Goal: Check status: Check status

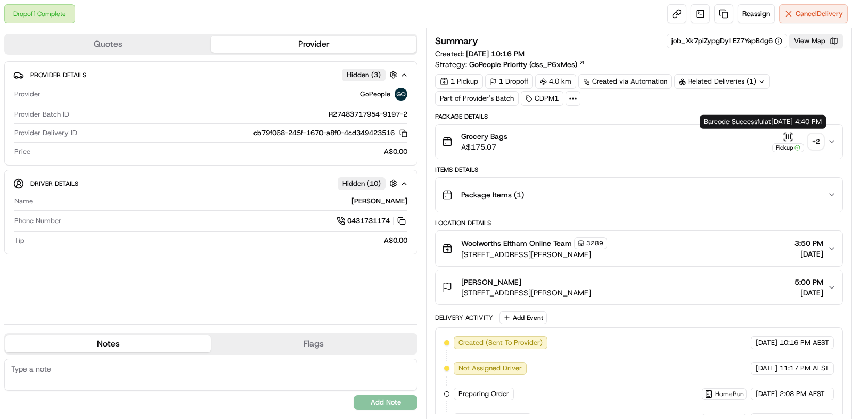
click at [813, 144] on div "+ 2" at bounding box center [815, 141] width 15 height 15
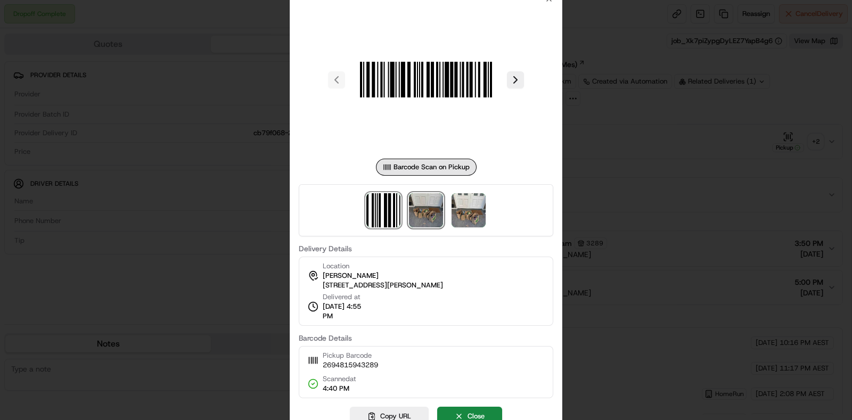
click at [427, 213] on img at bounding box center [426, 210] width 34 height 34
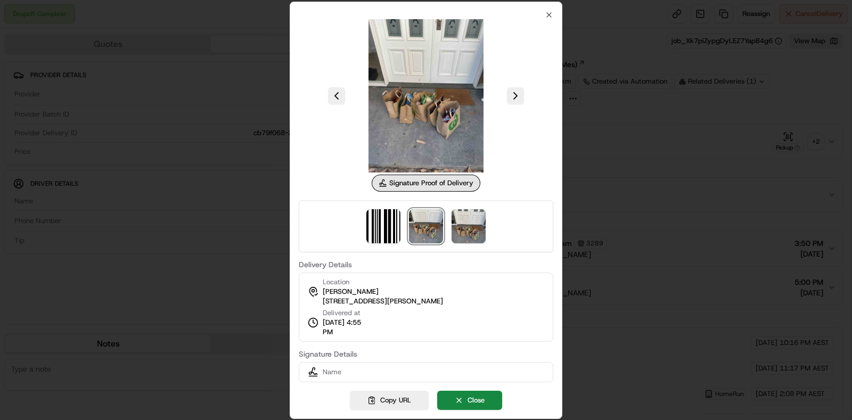
click at [620, 166] on div at bounding box center [426, 210] width 852 height 420
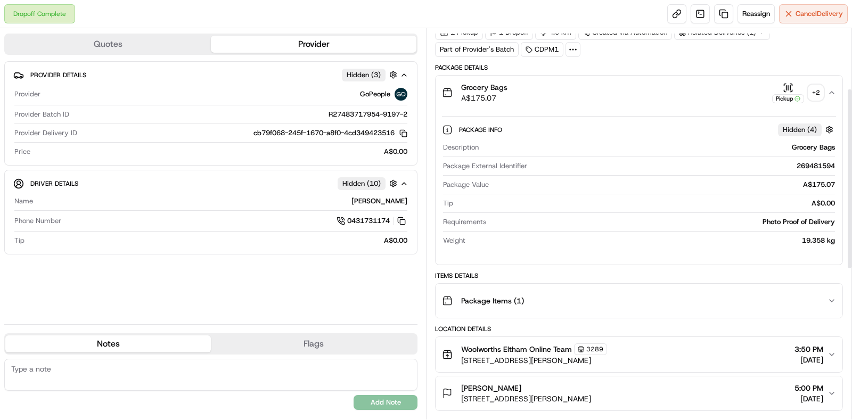
scroll to position [133, 0]
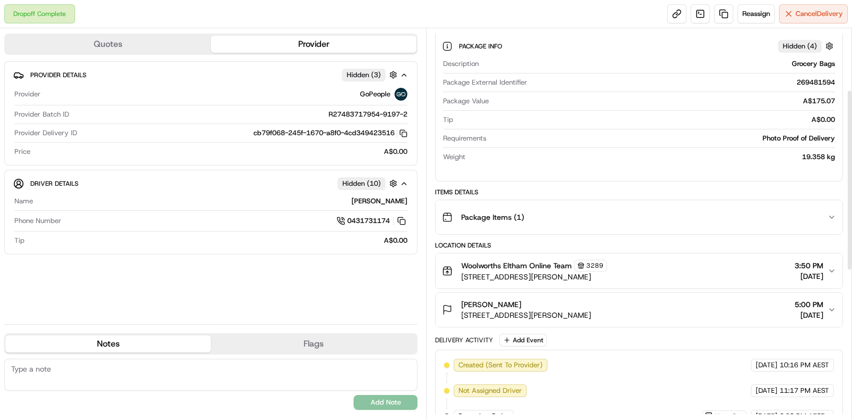
click at [657, 207] on div "Package Items ( 1 )" at bounding box center [634, 217] width 385 height 21
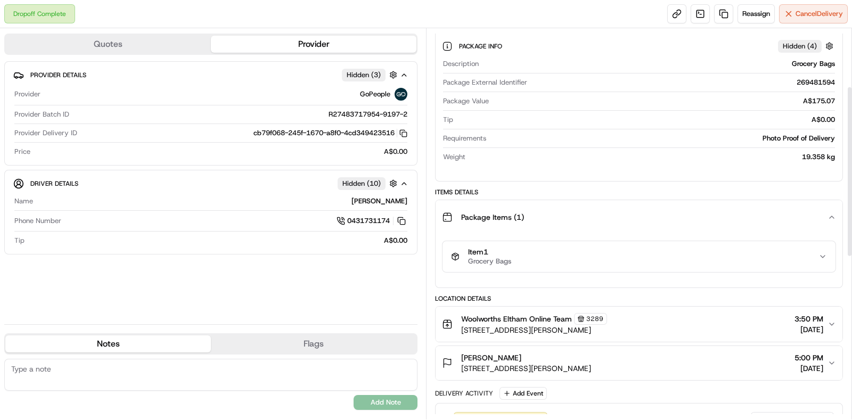
click at [654, 268] on button "Item 1 Grocery Bags" at bounding box center [638, 256] width 393 height 31
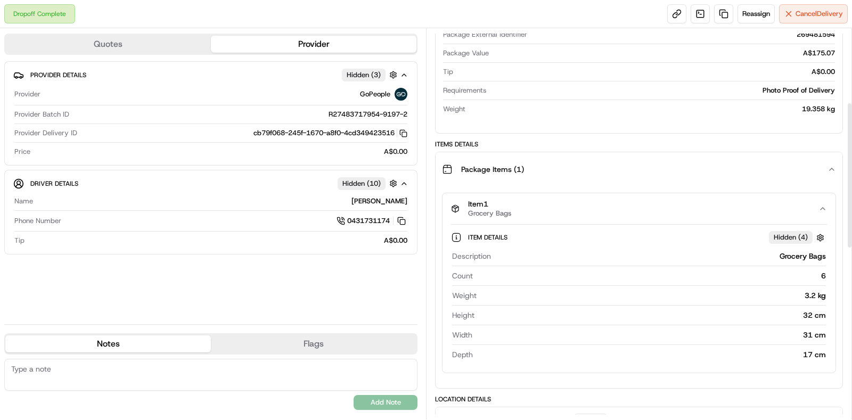
scroll to position [200, 0]
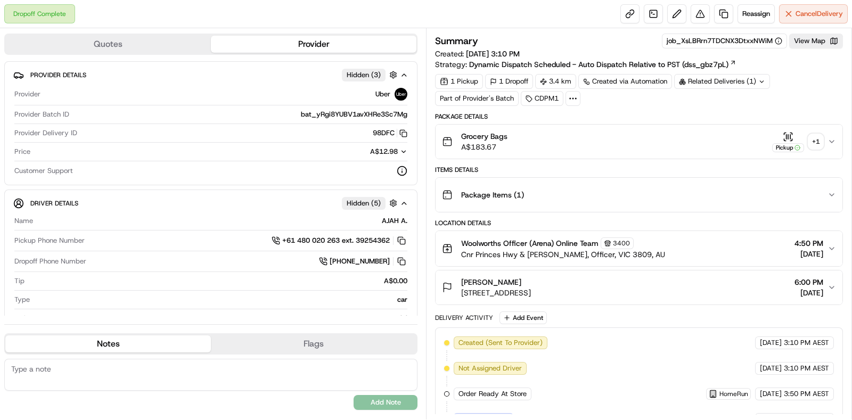
click at [815, 135] on div "+ 1" at bounding box center [815, 141] width 15 height 15
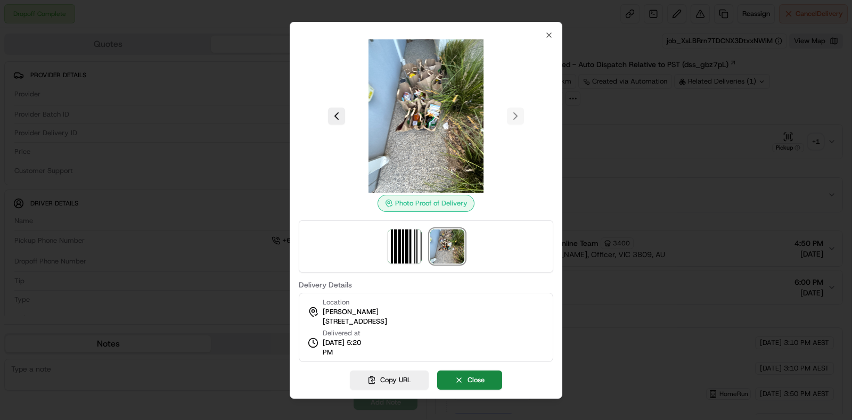
click at [626, 153] on div at bounding box center [426, 210] width 852 height 420
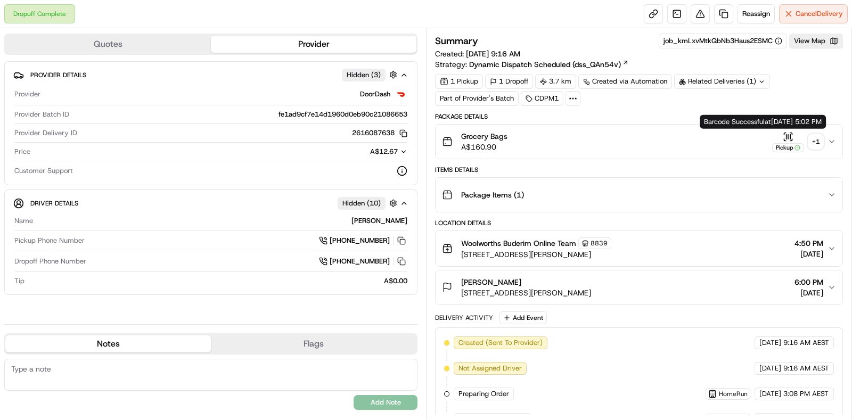
click at [681, 143] on div "+ 1" at bounding box center [815, 141] width 15 height 15
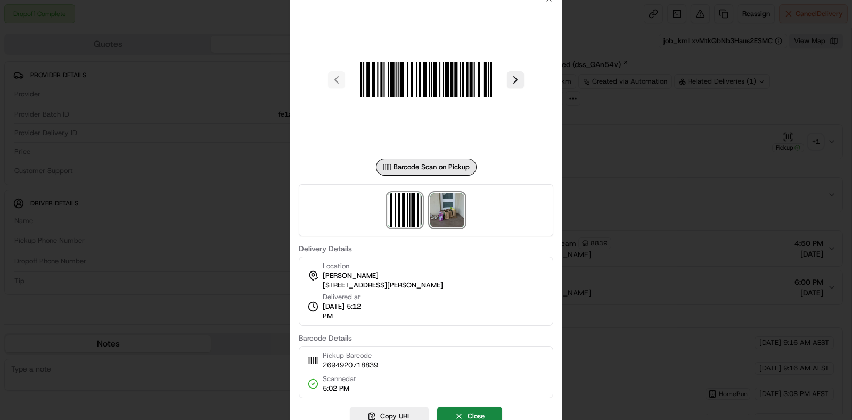
click at [458, 214] on img at bounding box center [447, 210] width 34 height 34
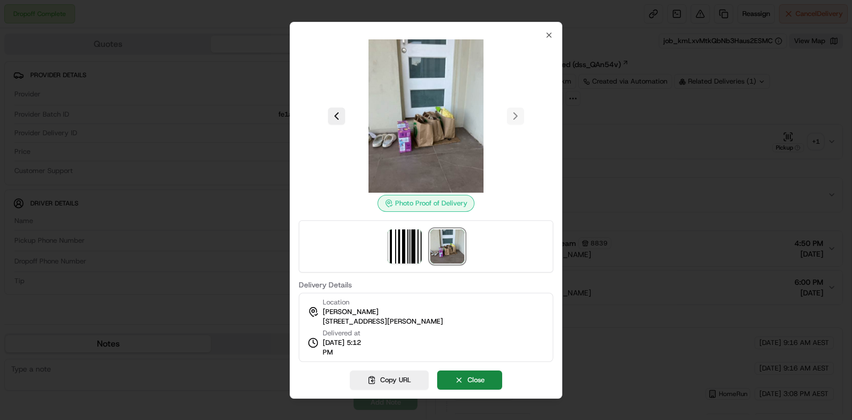
click at [681, 176] on div at bounding box center [426, 210] width 852 height 420
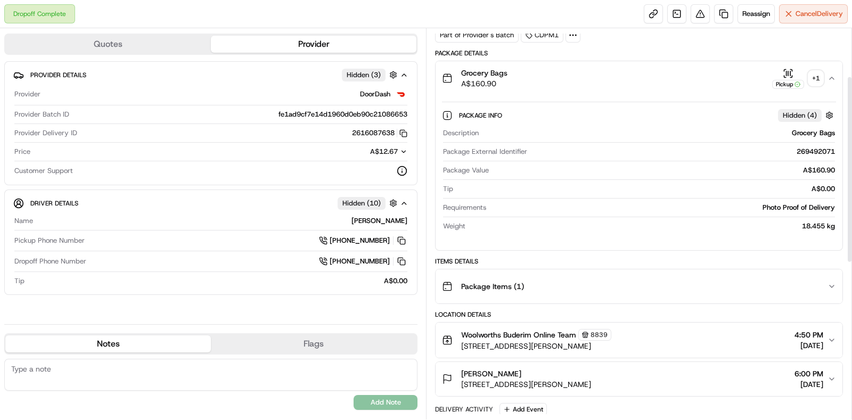
scroll to position [200, 0]
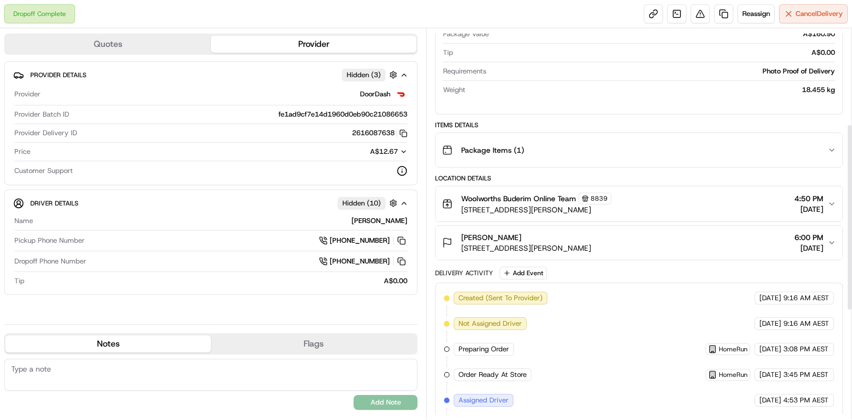
click at [681, 168] on div "Package Details Grocery Bags A$160.90 Pickup + 1 Package Info Hidden ( 4 ) Desc…" at bounding box center [639, 279] width 408 height 733
click at [681, 160] on button "Package Items ( 1 )" at bounding box center [638, 150] width 407 height 34
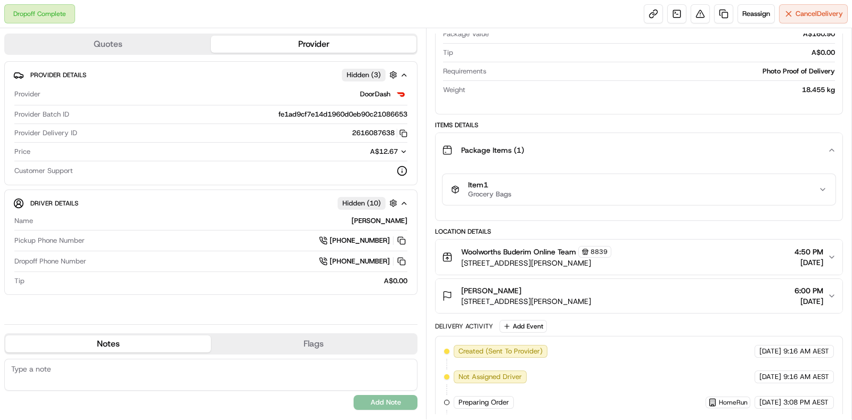
click at [679, 200] on button "Item 1 Grocery Bags" at bounding box center [638, 189] width 393 height 31
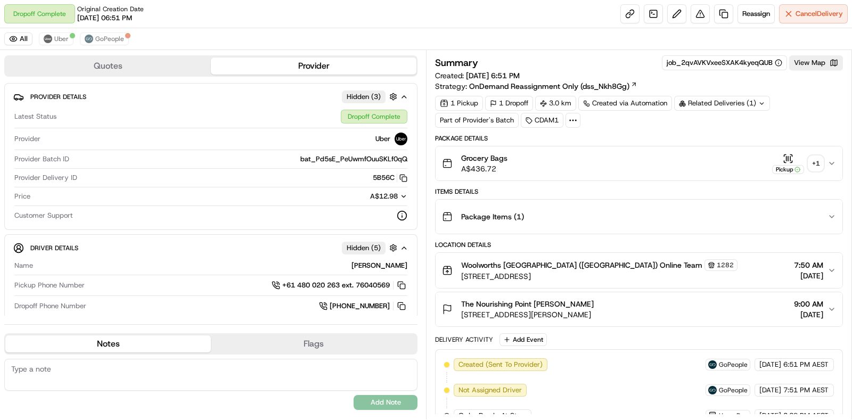
click at [825, 158] on div "Grocery Bags A$436.72 Pickup + 1" at bounding box center [634, 163] width 385 height 21
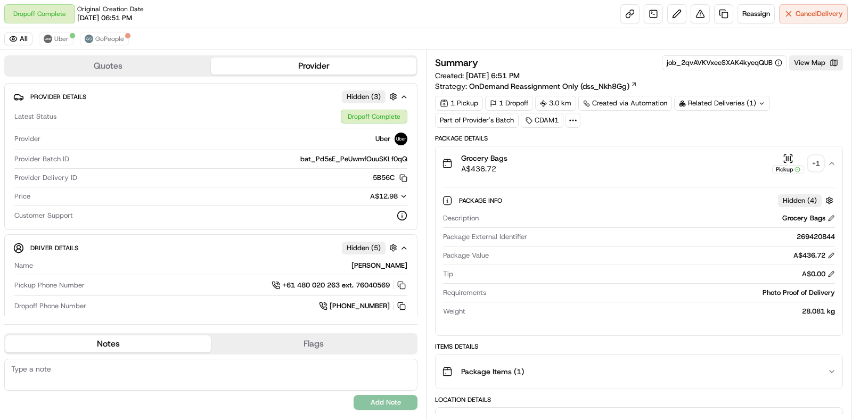
click at [823, 164] on div "+ 1" at bounding box center [815, 163] width 15 height 15
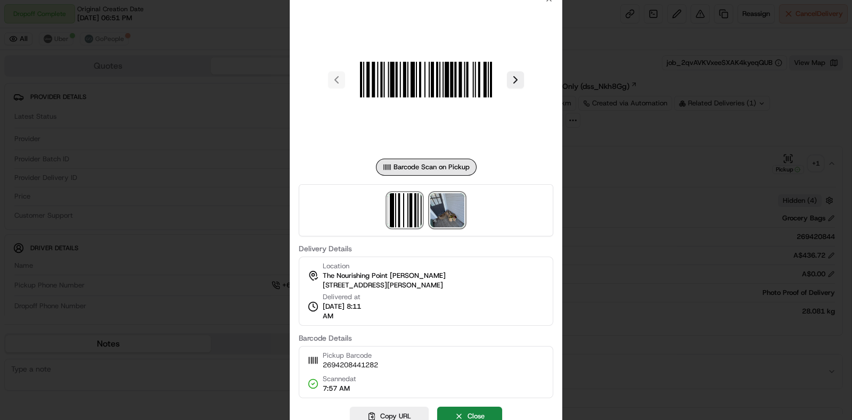
click at [456, 209] on img at bounding box center [447, 210] width 34 height 34
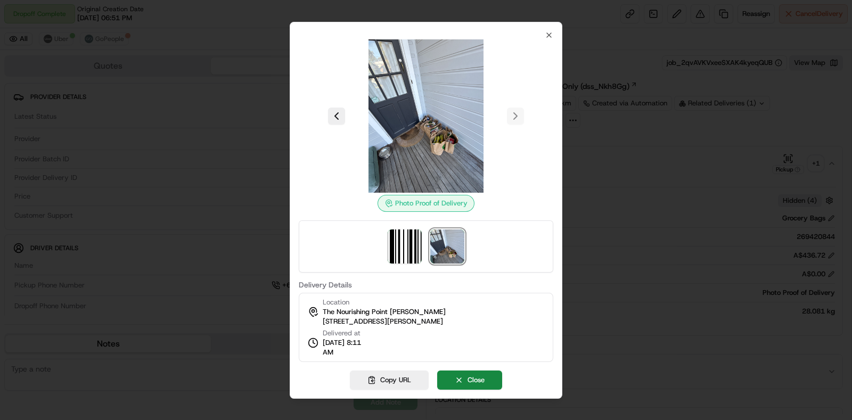
click at [697, 185] on div at bounding box center [426, 210] width 852 height 420
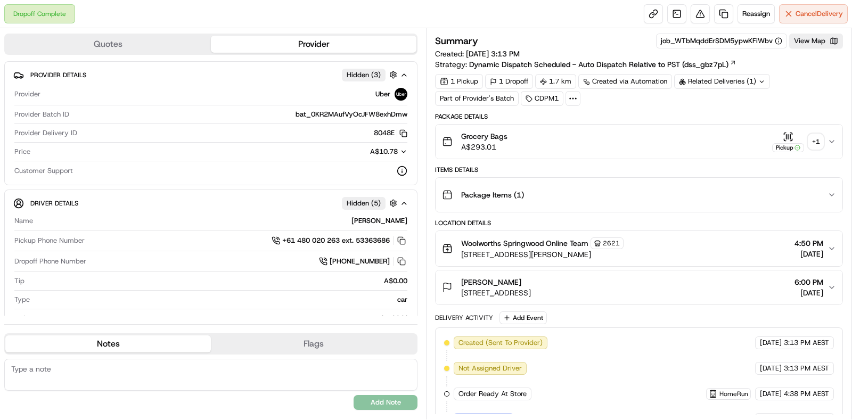
click at [816, 140] on div "+ 1" at bounding box center [815, 141] width 15 height 15
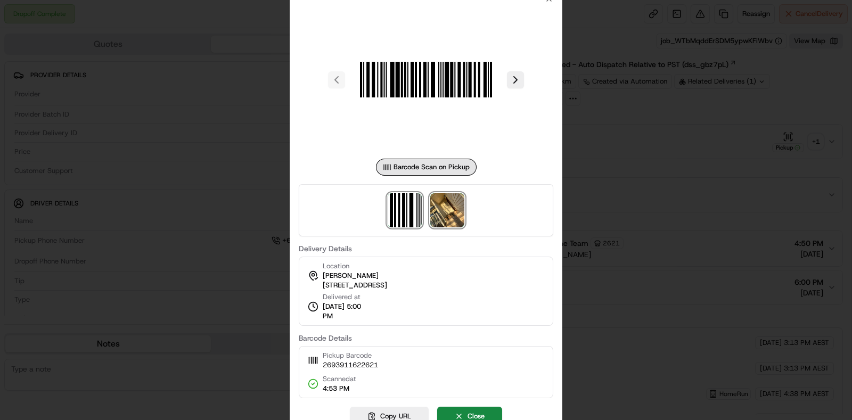
click at [432, 215] on img at bounding box center [447, 210] width 34 height 34
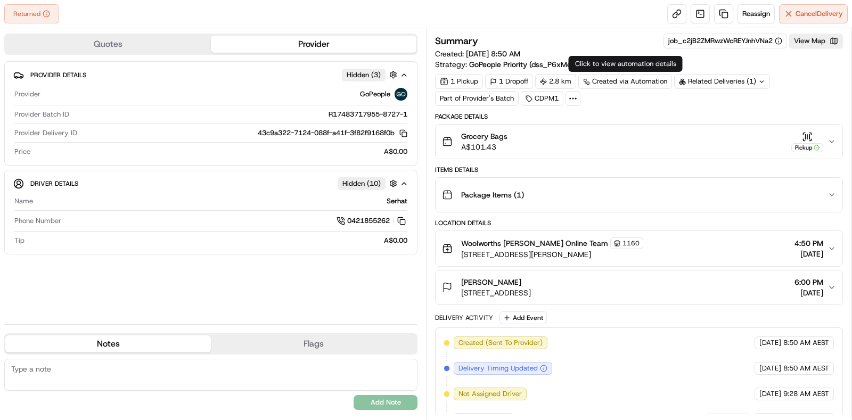
click at [712, 83] on div "Related Deliveries (1)" at bounding box center [722, 81] width 96 height 15
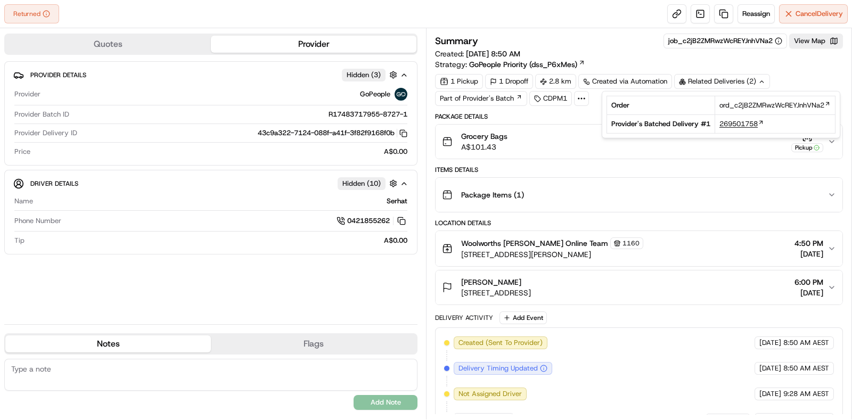
click at [739, 121] on span "269501758" at bounding box center [738, 124] width 38 height 10
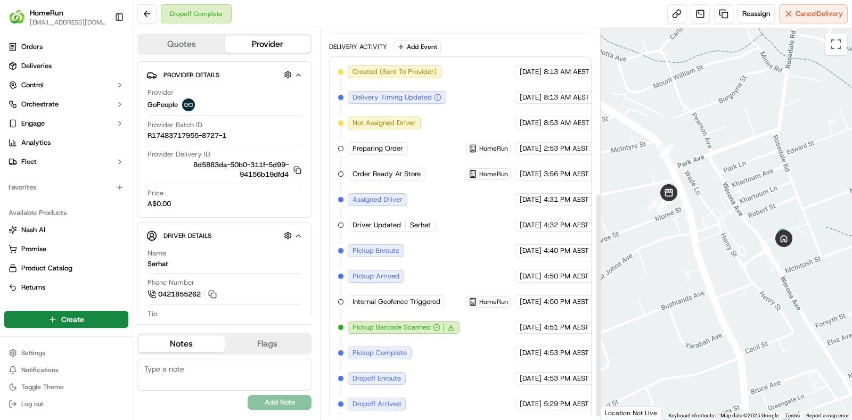
scroll to position [292, 0]
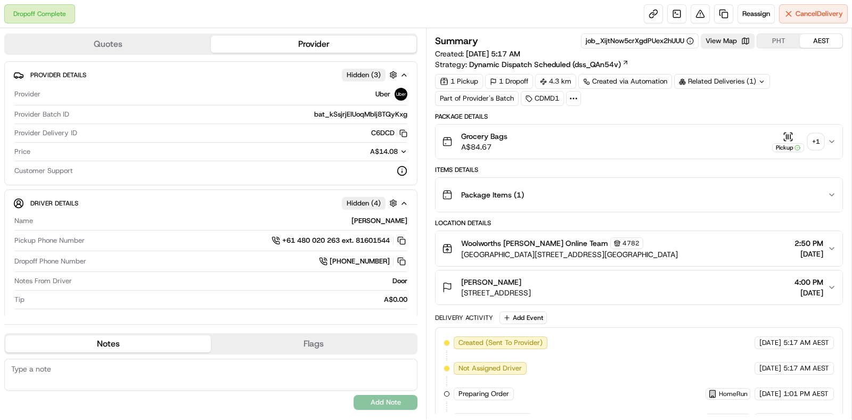
click at [681, 141] on div "+ 1" at bounding box center [815, 141] width 15 height 15
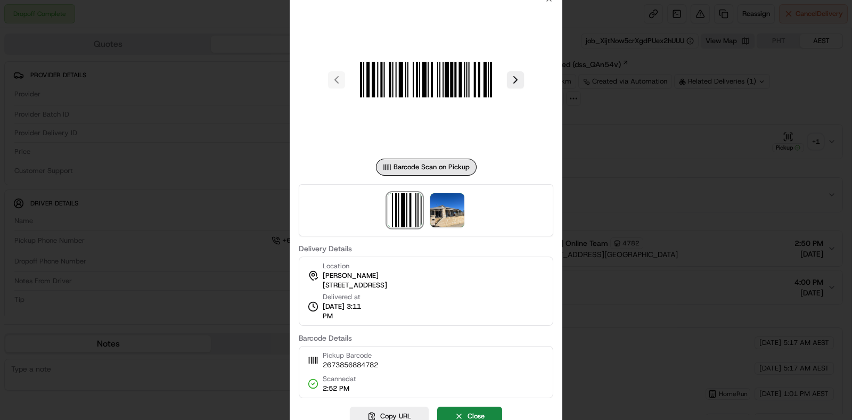
click at [426, 213] on div at bounding box center [426, 210] width 254 height 52
click at [450, 204] on img at bounding box center [447, 210] width 34 height 34
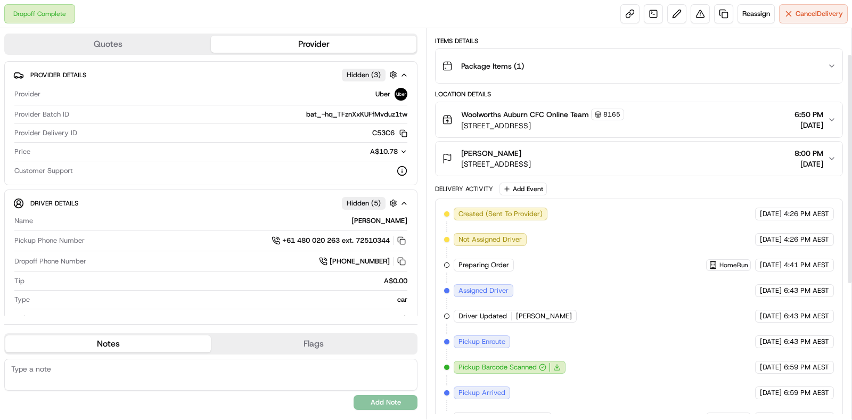
scroll to position [272, 0]
